Goal: Find specific page/section: Find specific page/section

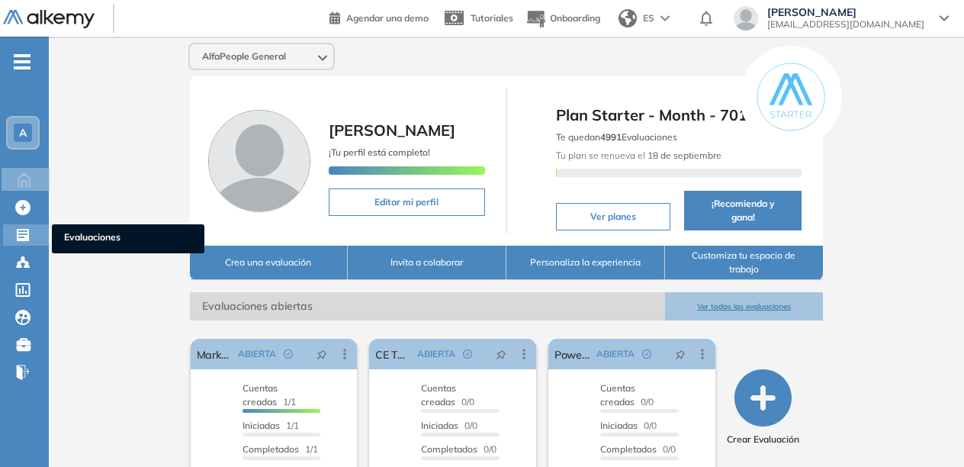
click at [20, 236] on icon at bounding box center [22, 234] width 15 height 15
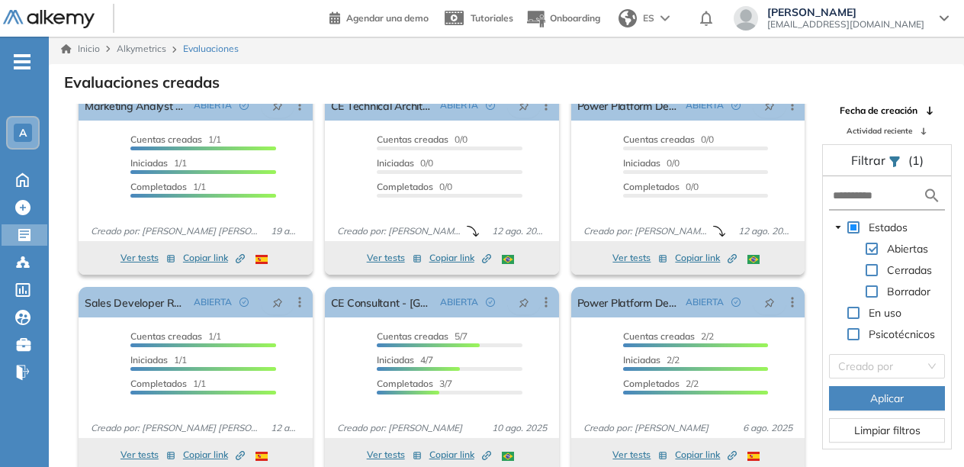
scroll to position [37, 0]
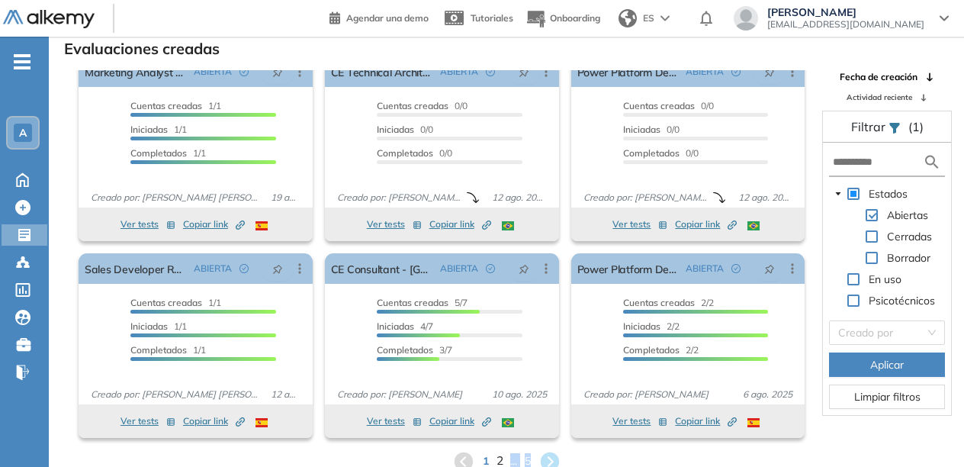
drag, startPoint x: 533, startPoint y: 465, endPoint x: 500, endPoint y: 461, distance: 33.1
click at [500, 461] on div "1 2 ... 5" at bounding box center [506, 461] width 891 height 23
click at [500, 461] on span "2" at bounding box center [499, 461] width 7 height 18
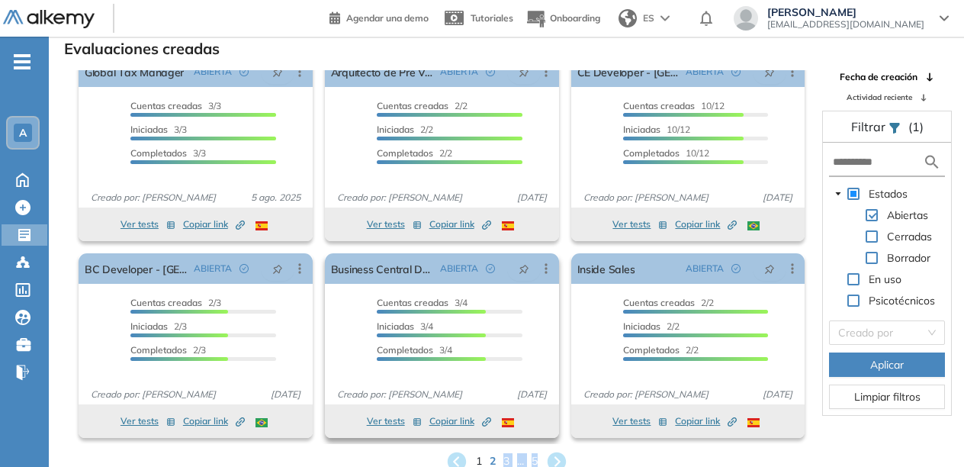
scroll to position [20, 0]
click at [555, 460] on icon at bounding box center [556, 461] width 21 height 21
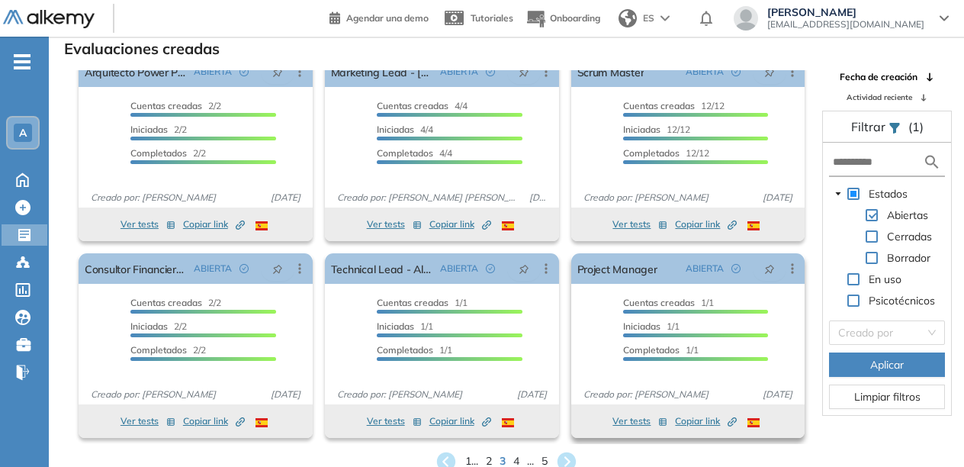
click at [689, 421] on span "Copiar link Created by potrace 1.16, written by Peter Selinger 2001-2019" at bounding box center [706, 421] width 62 height 14
click at [685, 429] on button "Copiar link Created by potrace 1.16, written by Peter Selinger 2001-2019" at bounding box center [706, 421] width 62 height 18
